Goal: Transaction & Acquisition: Purchase product/service

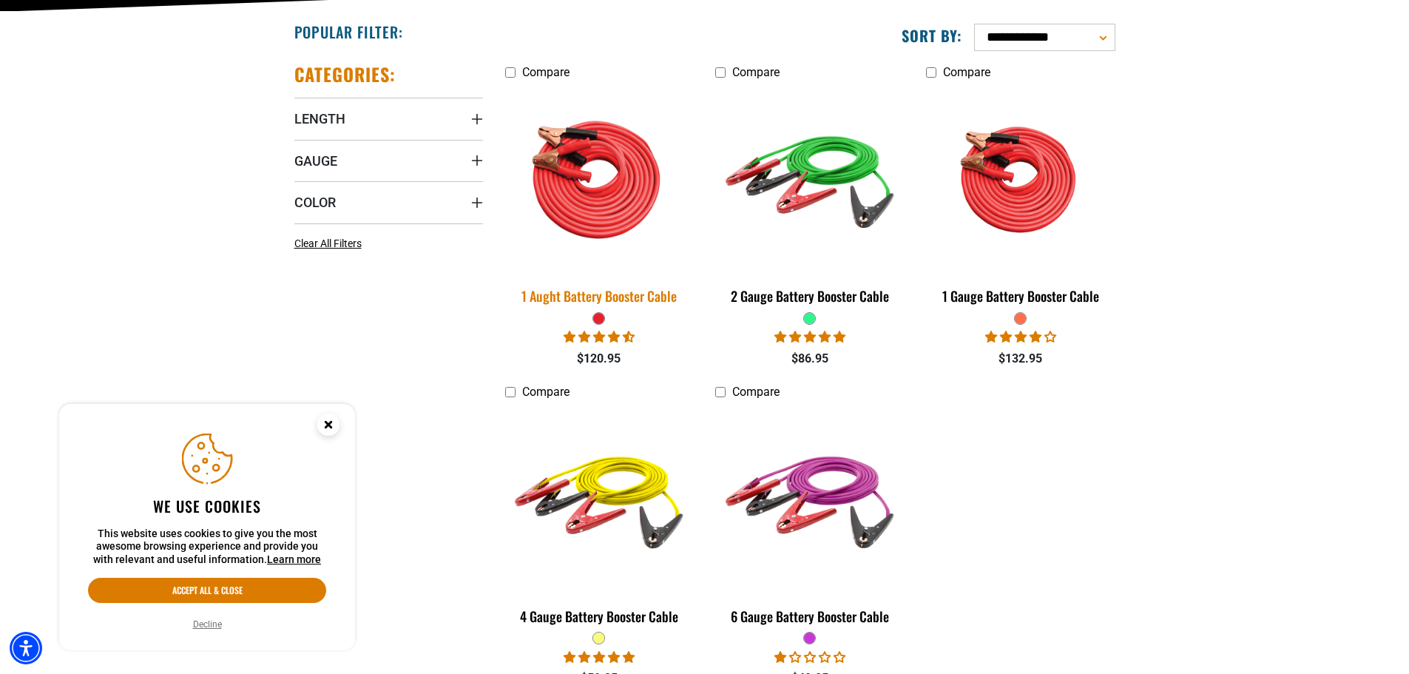
scroll to position [407, 0]
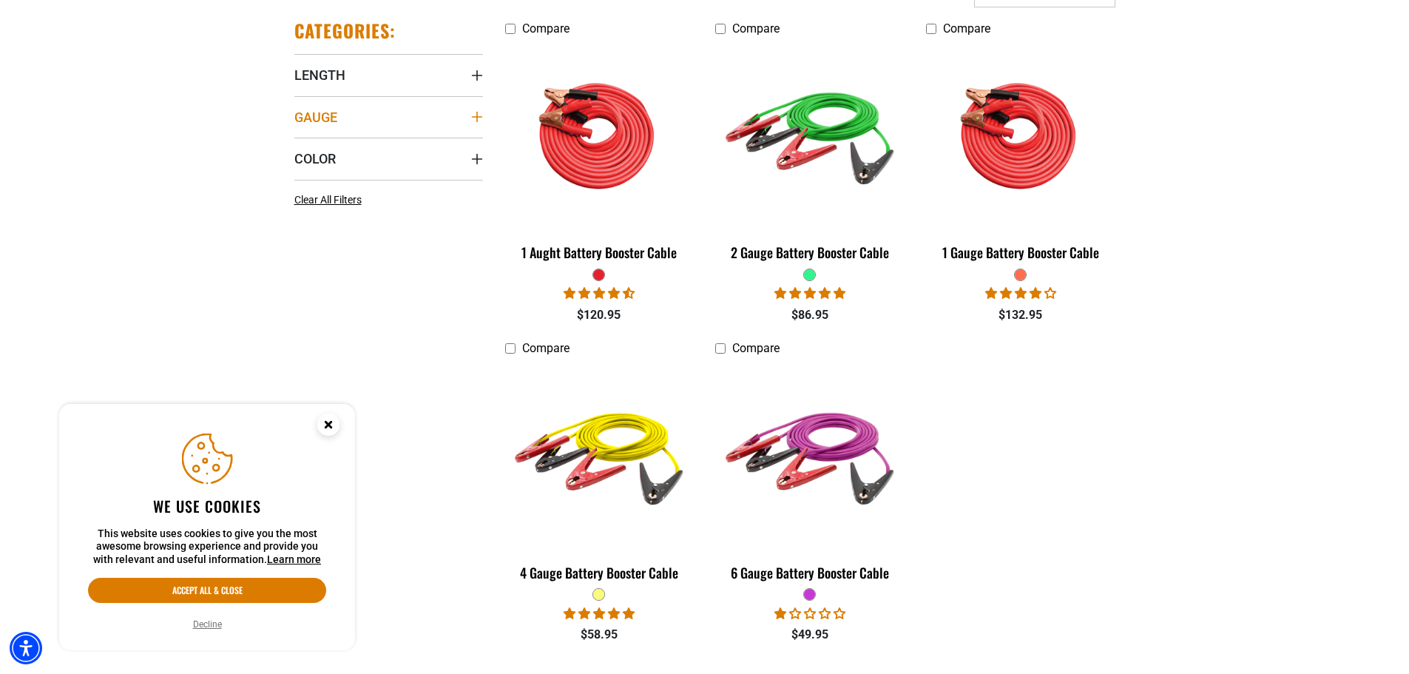
click at [378, 118] on summary "Gauge" at bounding box center [388, 116] width 189 height 41
click at [334, 175] on span "4 AWG (1)" at bounding box center [335, 172] width 47 height 10
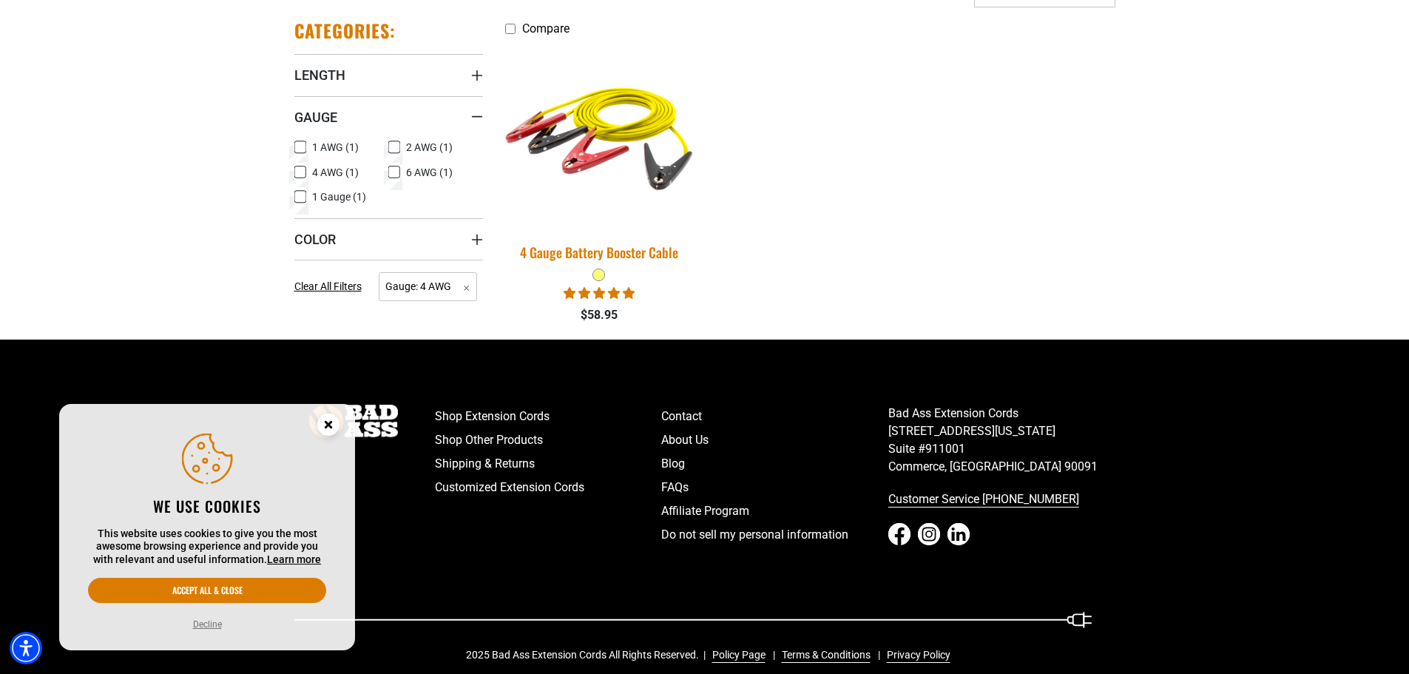
click at [588, 137] on img at bounding box center [599, 135] width 207 height 189
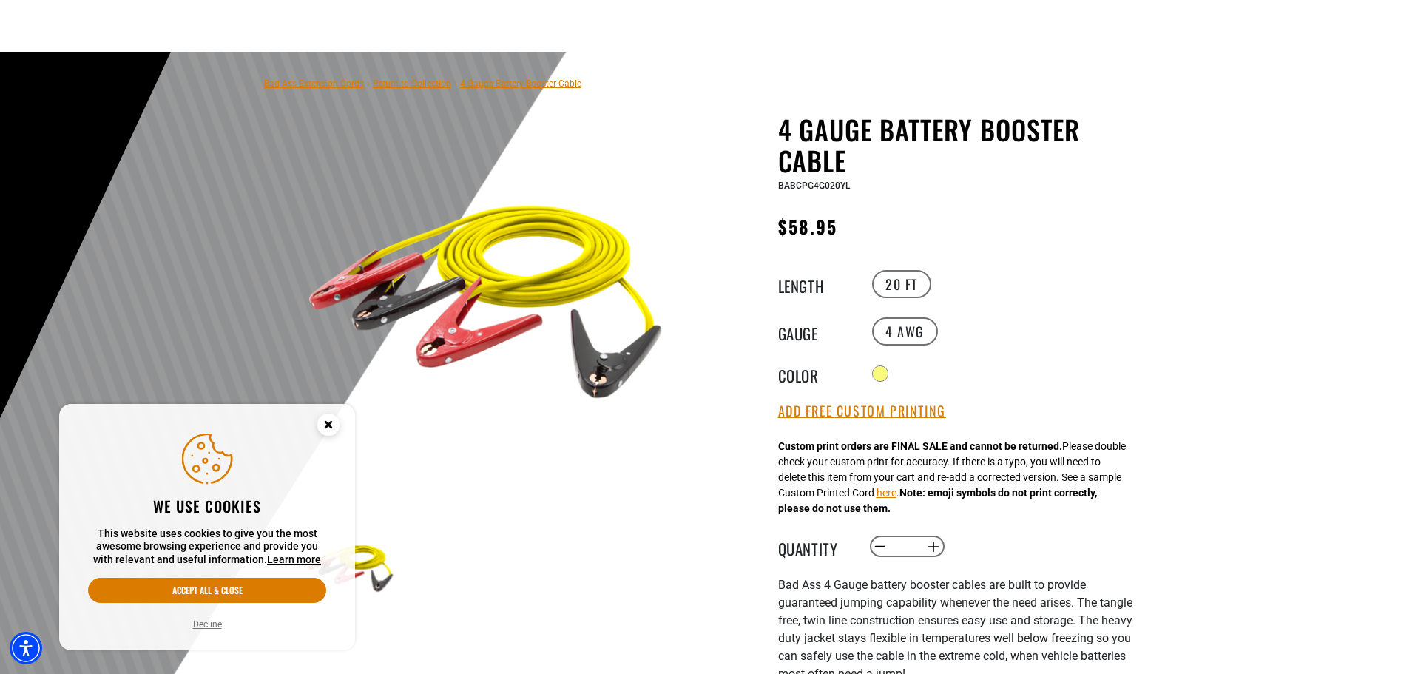
scroll to position [111, 0]
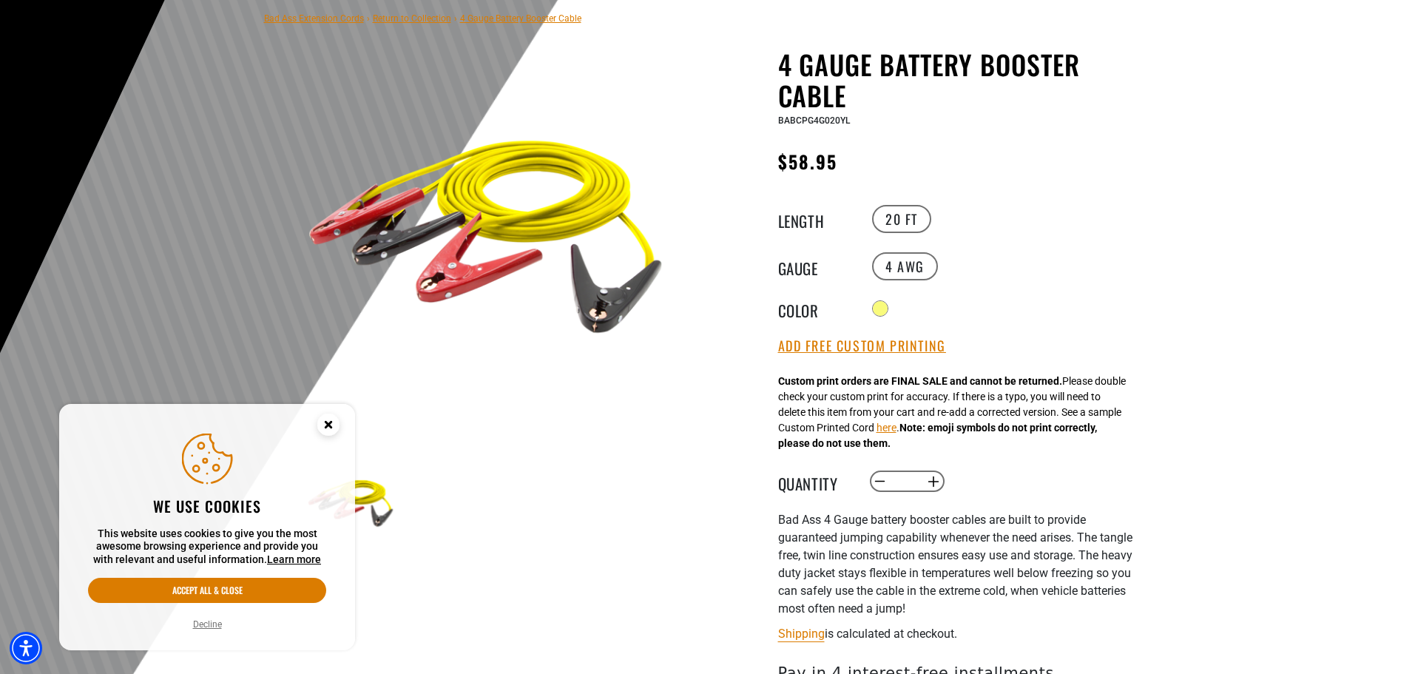
click at [325, 415] on circle "Close this option" at bounding box center [328, 424] width 22 height 22
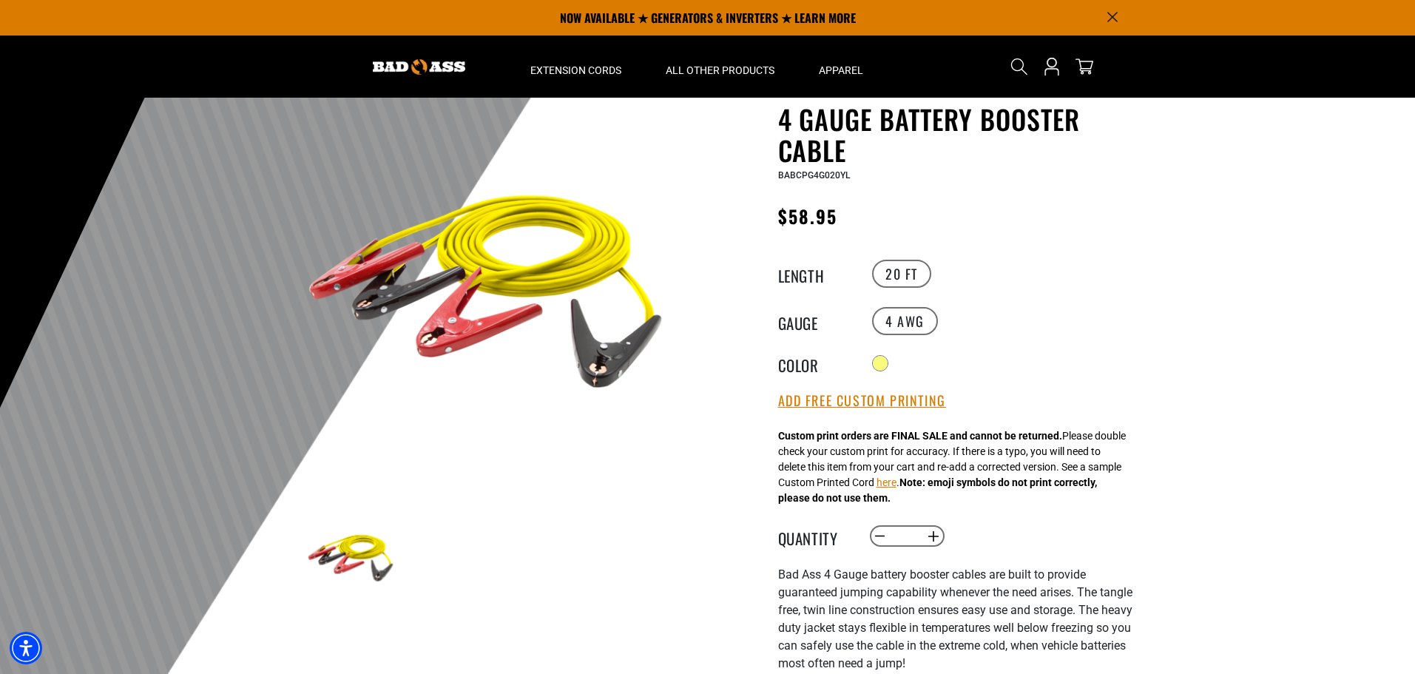
scroll to position [0, 0]
